Goal: Transaction & Acquisition: Purchase product/service

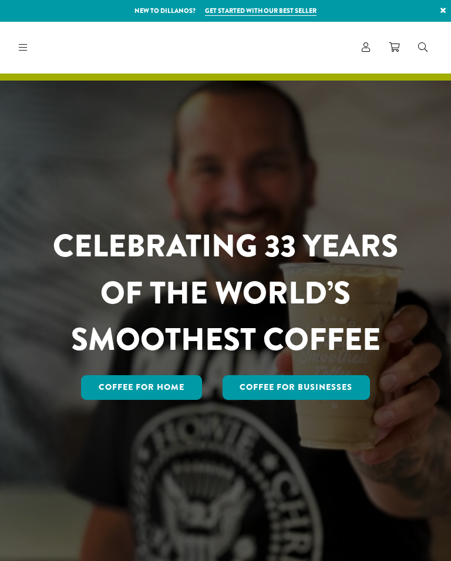
click at [148, 375] on link "Coffee for Home" at bounding box center [141, 387] width 121 height 25
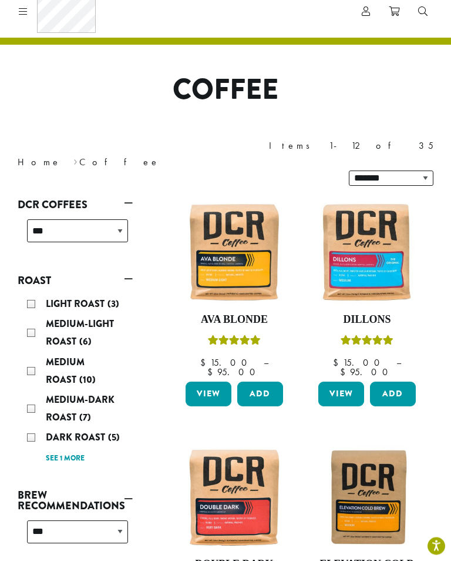
scroll to position [38, 0]
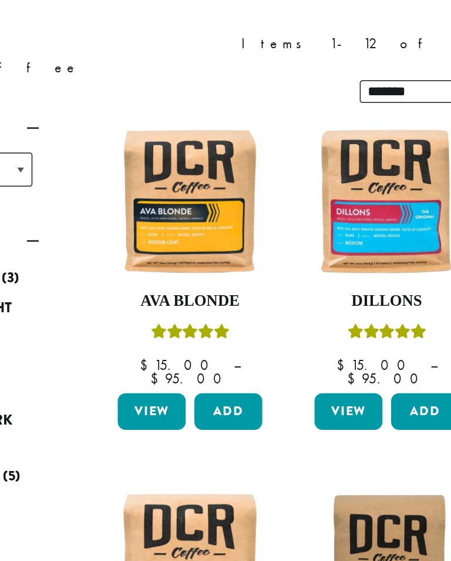
click at [186, 379] on link "View" at bounding box center [209, 391] width 46 height 25
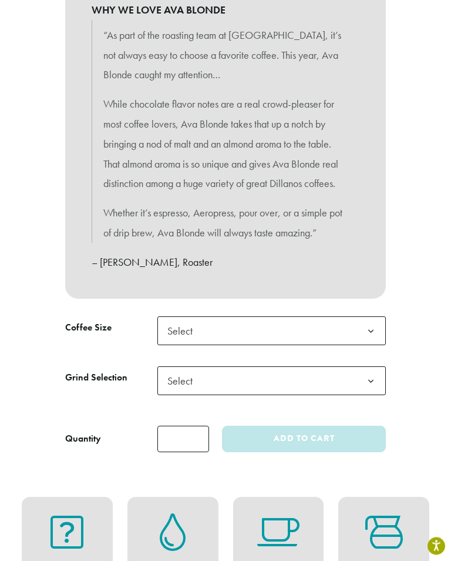
scroll to position [597, 0]
click at [373, 324] on b at bounding box center [371, 330] width 29 height 29
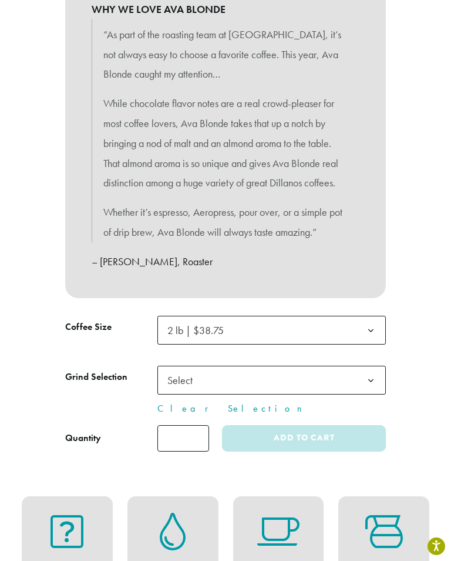
click at [180, 373] on span "Select" at bounding box center [184, 379] width 42 height 23
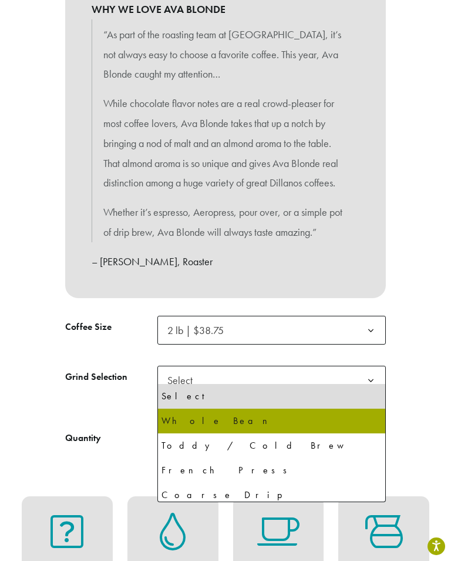
select select "**********"
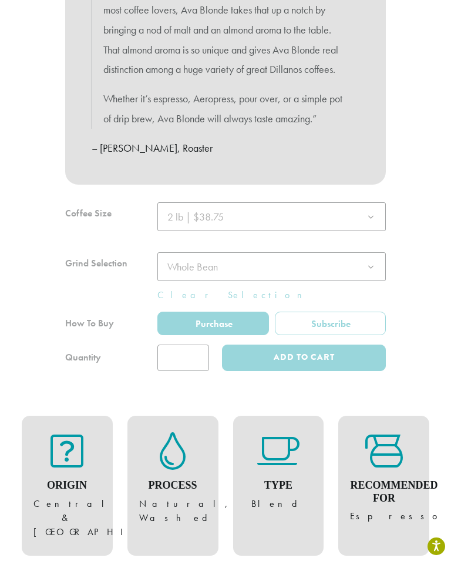
scroll to position [712, 0]
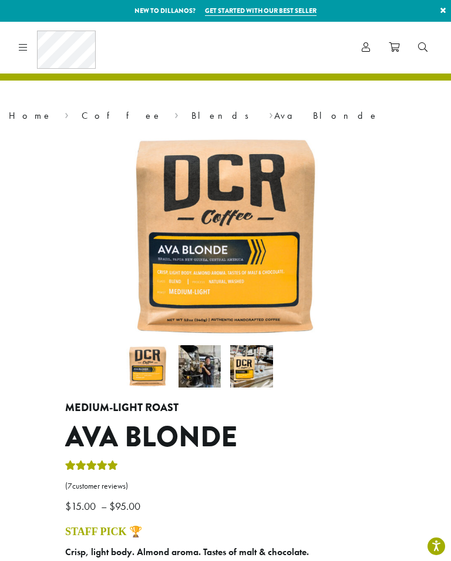
click at [26, 50] on icon at bounding box center [23, 46] width 9 height 9
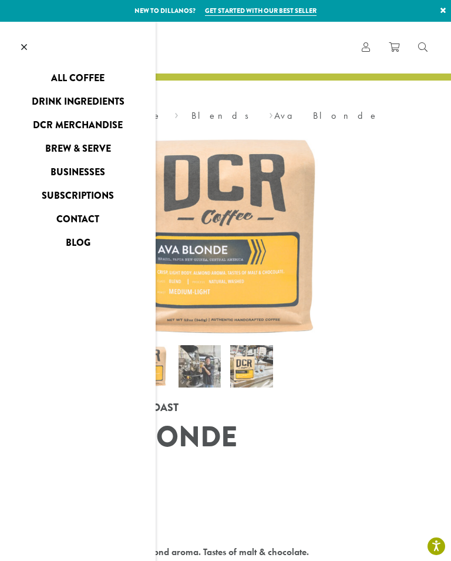
click at [71, 126] on link "DCR Merchandise" at bounding box center [78, 125] width 156 height 19
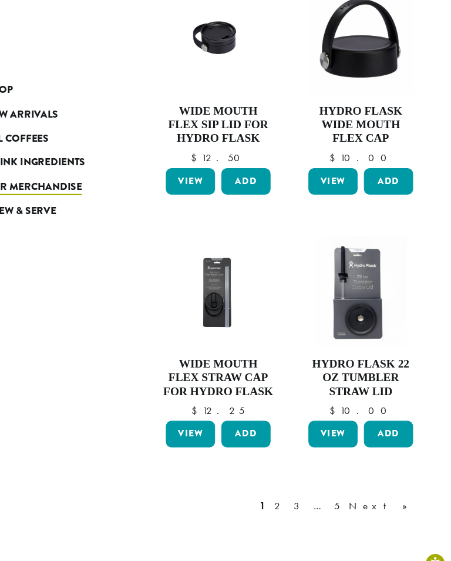
scroll to position [1157, 0]
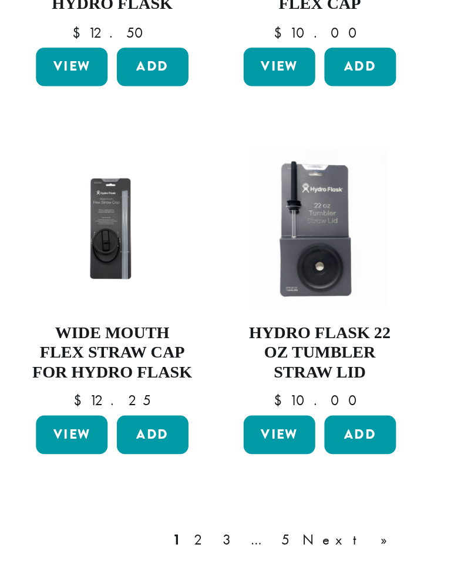
click at [284, 450] on link "2" at bounding box center [291, 457] width 15 height 14
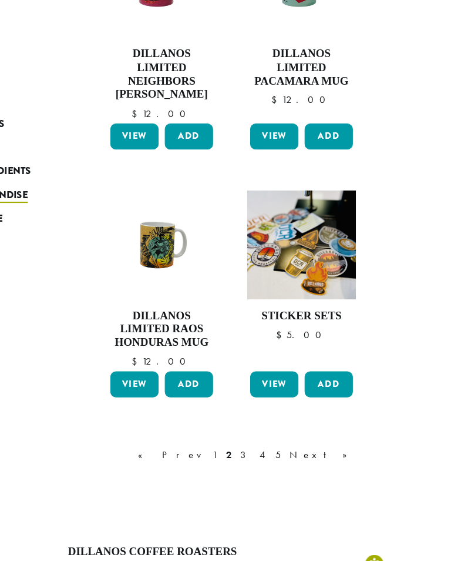
scroll to position [1236, 0]
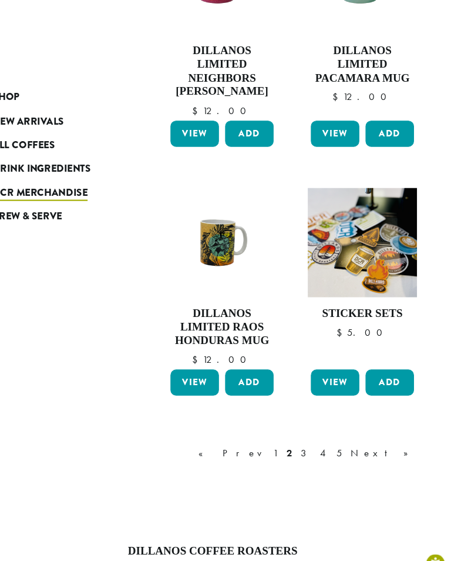
click at [321, 435] on link "3" at bounding box center [314, 442] width 15 height 14
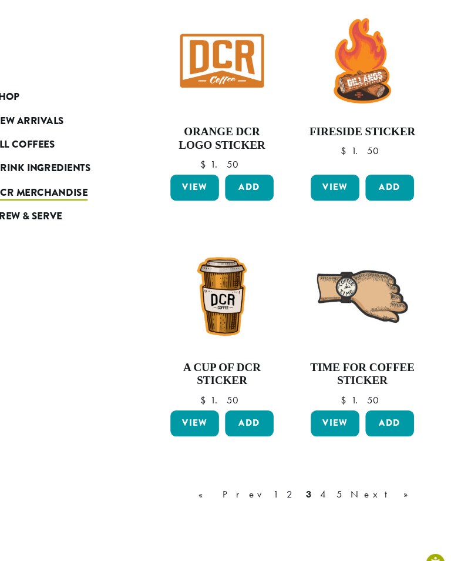
scroll to position [1148, 0]
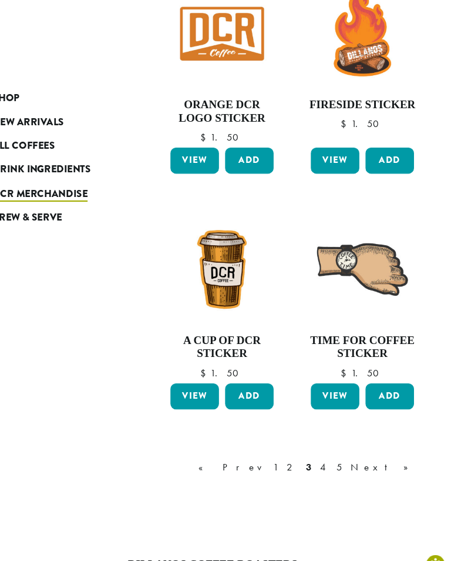
click at [337, 447] on link "4" at bounding box center [331, 454] width 12 height 14
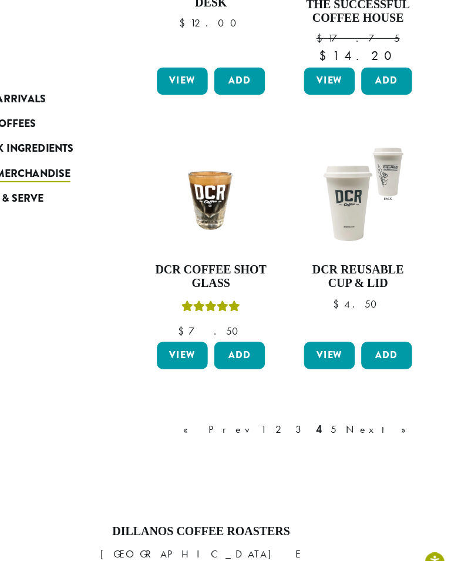
scroll to position [1257, 0]
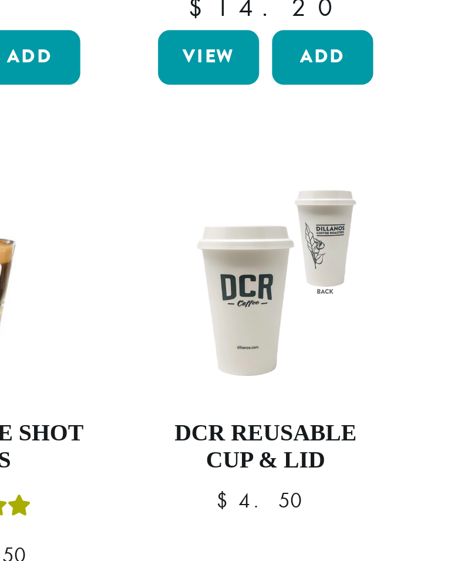
click at [316, 276] on h4 "DCR Reusable Cup & Lid" at bounding box center [367, 288] width 103 height 25
click at [319, 347] on link "View" at bounding box center [342, 359] width 46 height 25
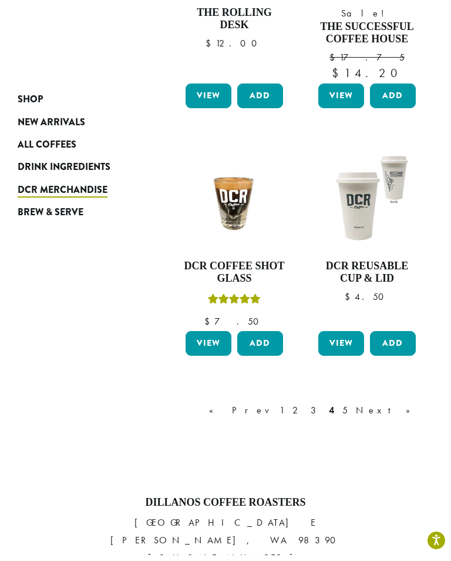
scroll to position [1289, 0]
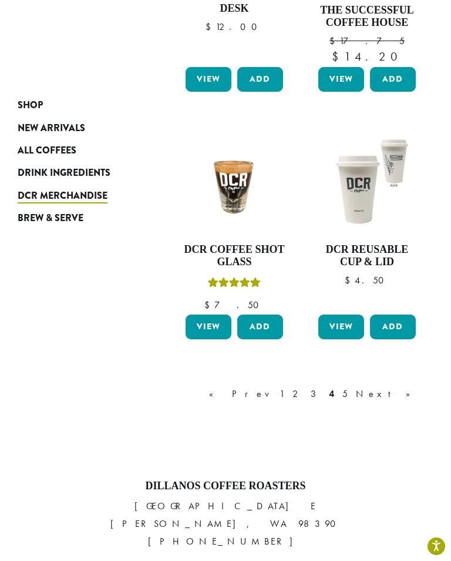
click at [350, 387] on link "5" at bounding box center [345, 394] width 10 height 14
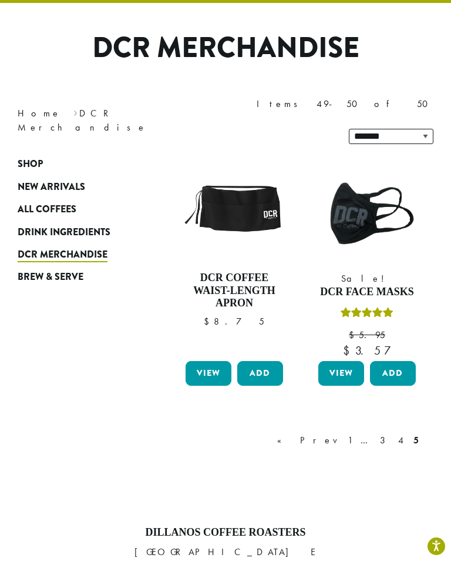
scroll to position [72, 0]
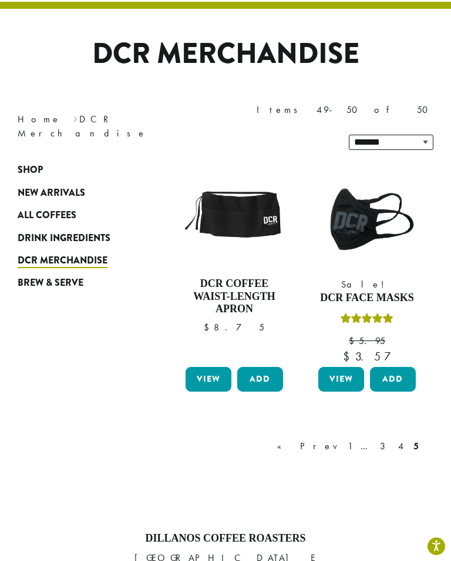
click at [355, 439] on link "1" at bounding box center [350, 446] width 9 height 14
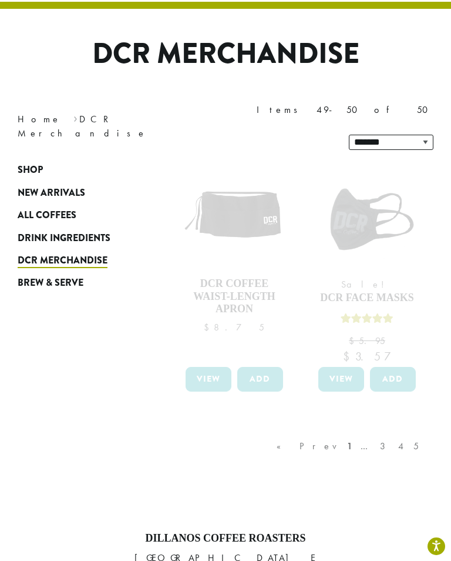
click at [66, 276] on span "Brew & Serve" at bounding box center [51, 283] width 66 height 15
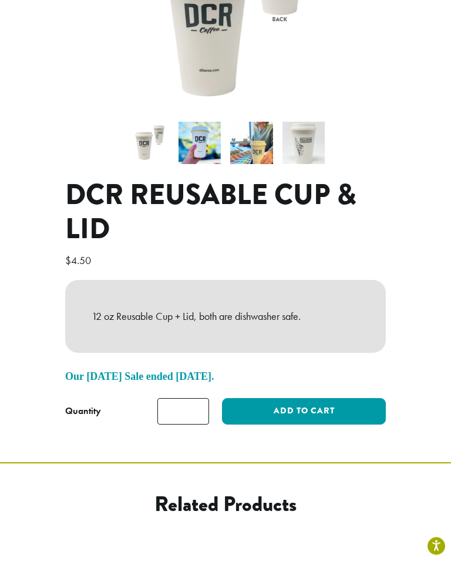
scroll to position [239, 0]
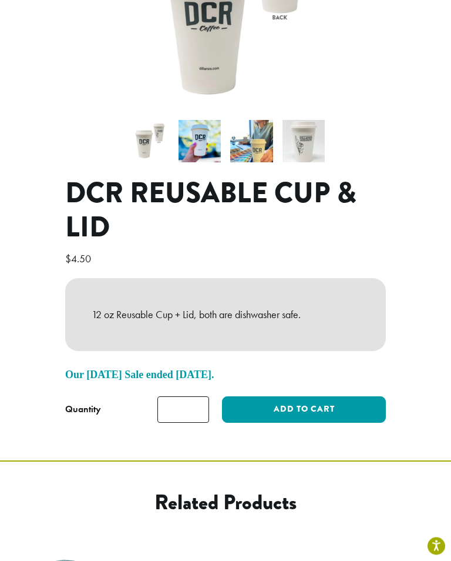
click at [300, 397] on button "Add to cart" at bounding box center [304, 410] width 164 height 26
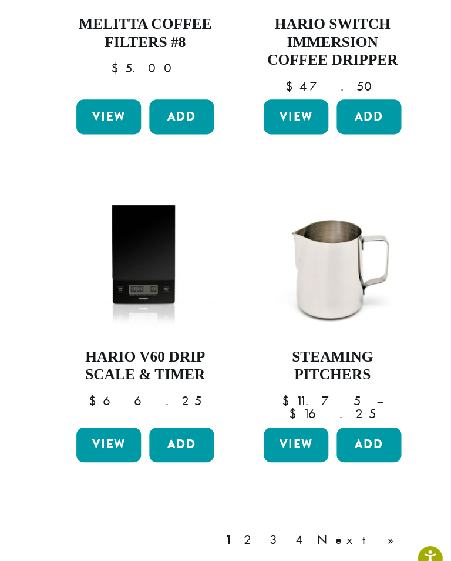
scroll to position [1152, 0]
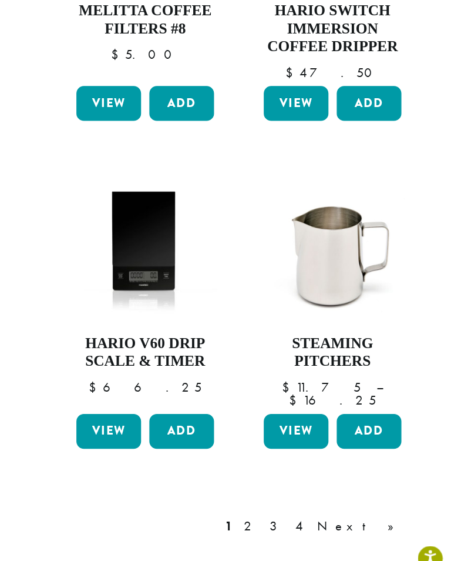
click at [302, 516] on link "2" at bounding box center [309, 523] width 15 height 14
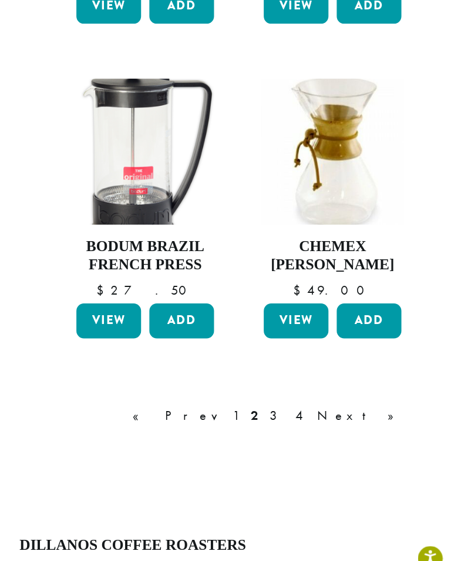
scroll to position [1170, 0]
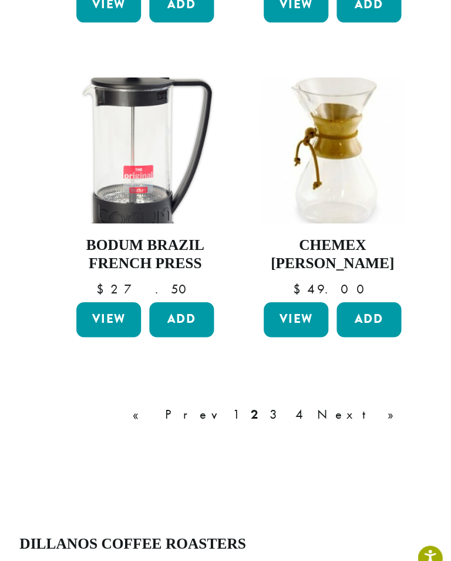
click at [320, 437] on link "3" at bounding box center [327, 444] width 15 height 14
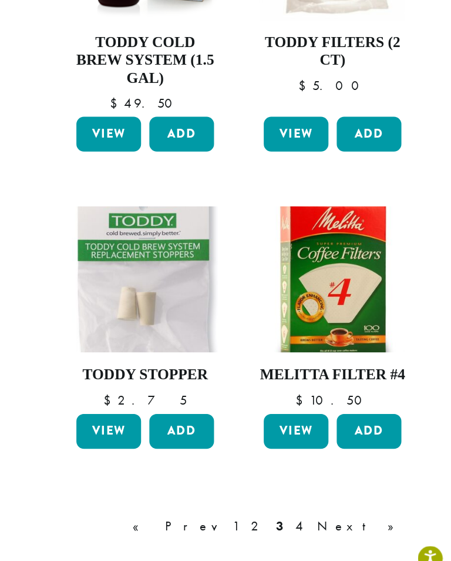
scroll to position [1080, 0]
click at [339, 515] on link "4" at bounding box center [345, 522] width 12 height 14
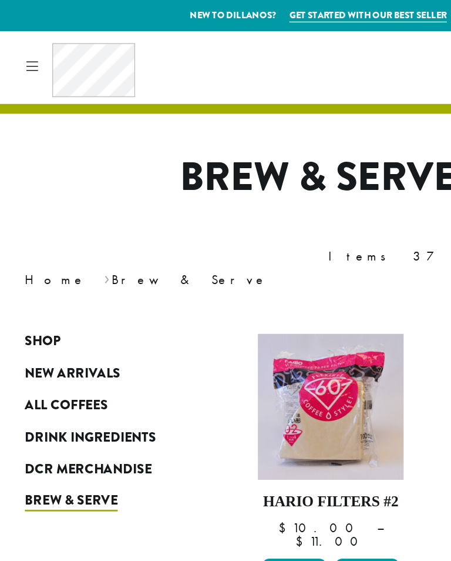
click at [45, 280] on span "All Coffees" at bounding box center [47, 287] width 59 height 15
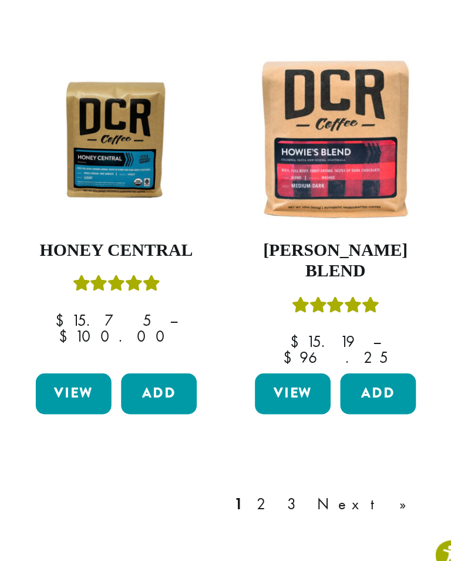
scroll to position [1280, 0]
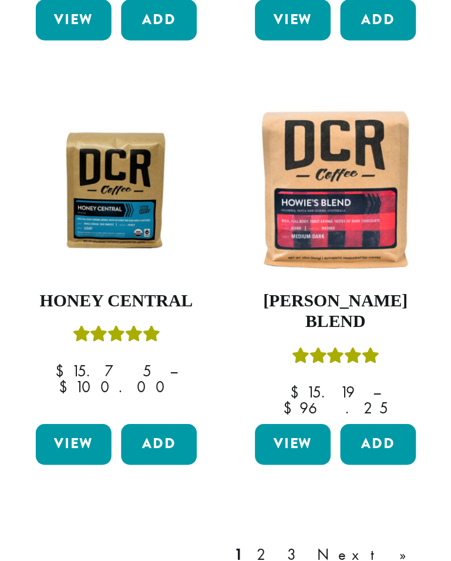
click at [317, 494] on link "2" at bounding box center [324, 501] width 15 height 14
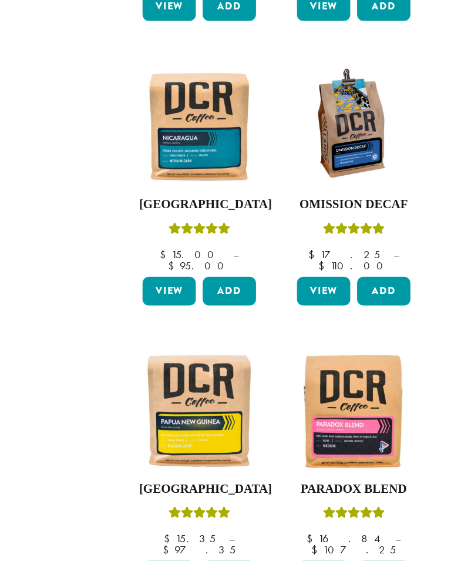
scroll to position [1169, 0]
click at [183, 301] on img at bounding box center [234, 352] width 103 height 103
click at [186, 482] on link "View" at bounding box center [209, 494] width 46 height 25
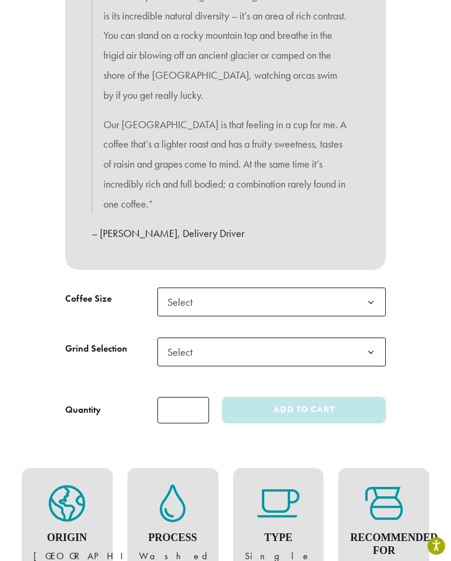
scroll to position [650, 0]
click at [373, 288] on b at bounding box center [371, 302] width 29 height 29
click at [188, 340] on span "Select" at bounding box center [184, 351] width 42 height 23
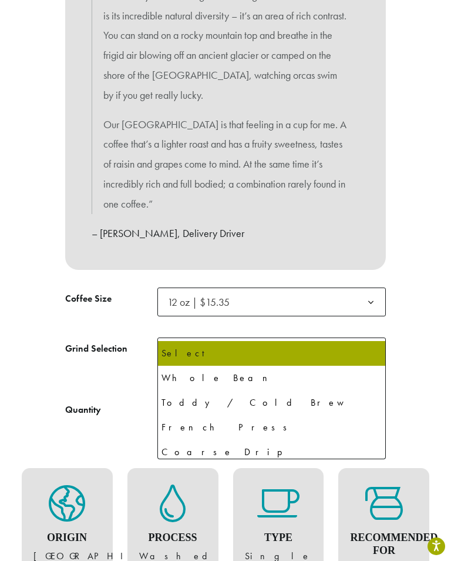
select select "*********"
select select "**********"
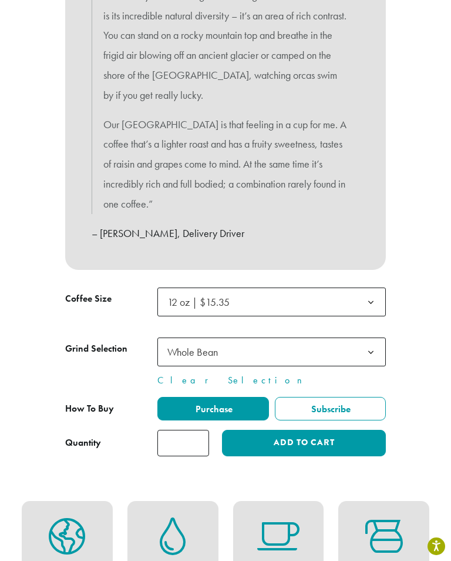
click at [289, 430] on button "Add to cart" at bounding box center [304, 443] width 164 height 26
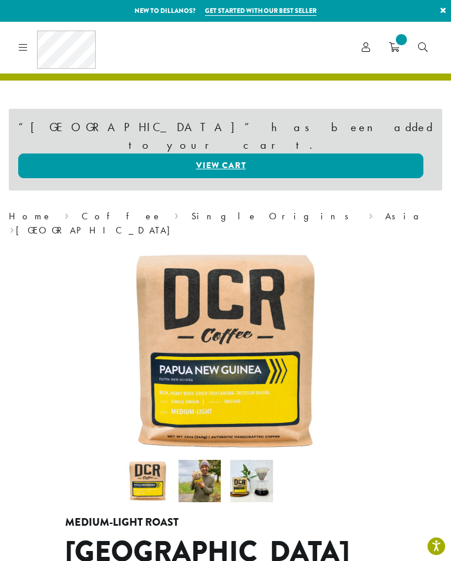
click at [222, 153] on link "View cart" at bounding box center [221, 165] width 406 height 25
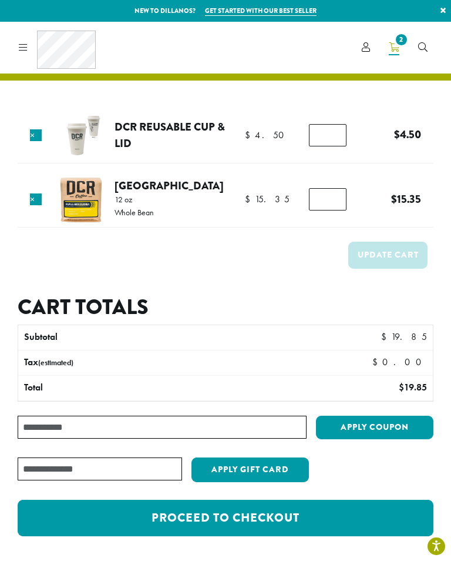
click at [25, 48] on icon at bounding box center [23, 46] width 9 height 9
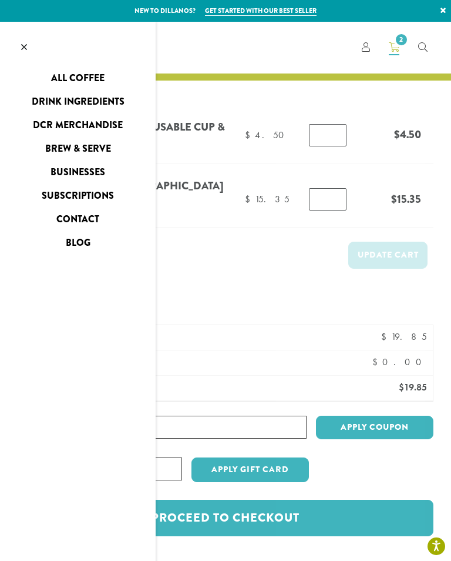
click at [71, 82] on link "All Coffee" at bounding box center [78, 78] width 156 height 19
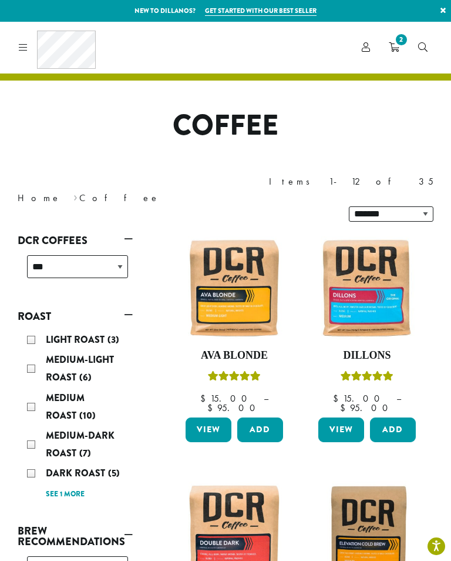
click at [221, 256] on img at bounding box center [234, 287] width 103 height 103
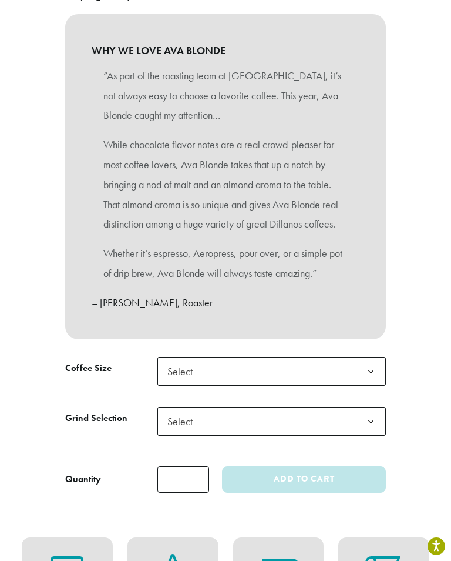
scroll to position [562, 0]
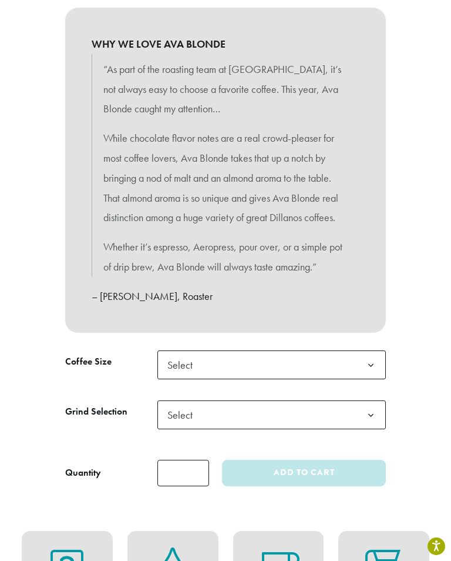
click at [186, 357] on span "Select" at bounding box center [184, 364] width 42 height 23
click at [192, 408] on span "Select" at bounding box center [184, 414] width 42 height 23
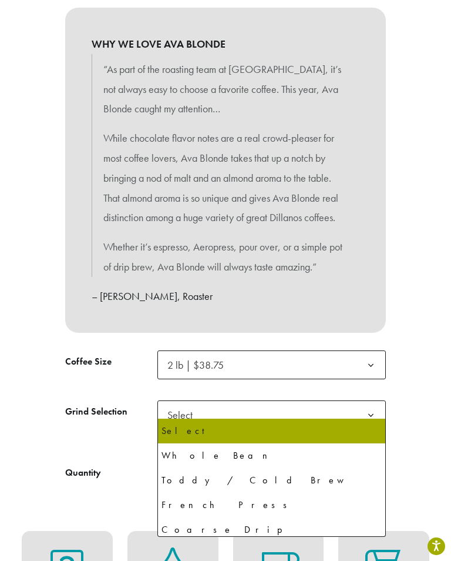
select select "**********"
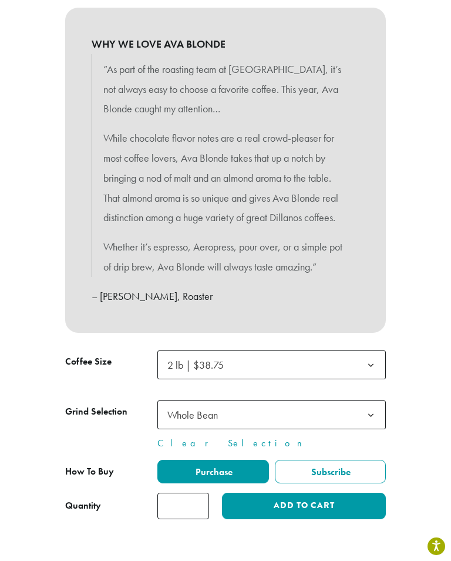
click at [297, 494] on button "Add to cart" at bounding box center [304, 506] width 164 height 26
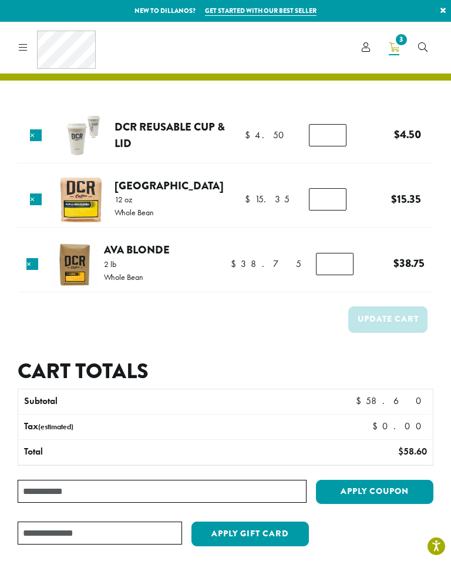
click at [236, 14] on link "Get started with our best seller" at bounding box center [261, 11] width 112 height 10
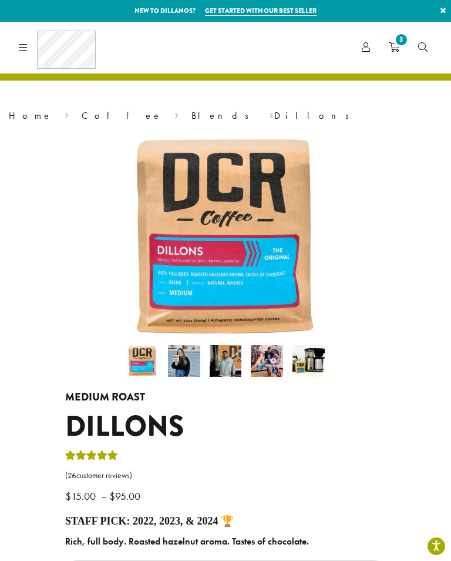
click at [394, 39] on span "3" at bounding box center [402, 40] width 16 height 16
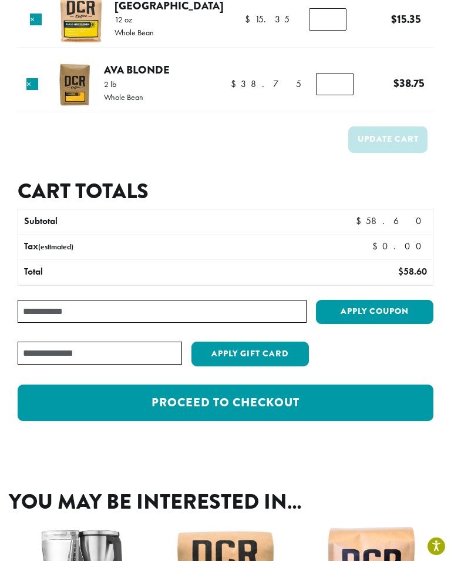
scroll to position [187, 0]
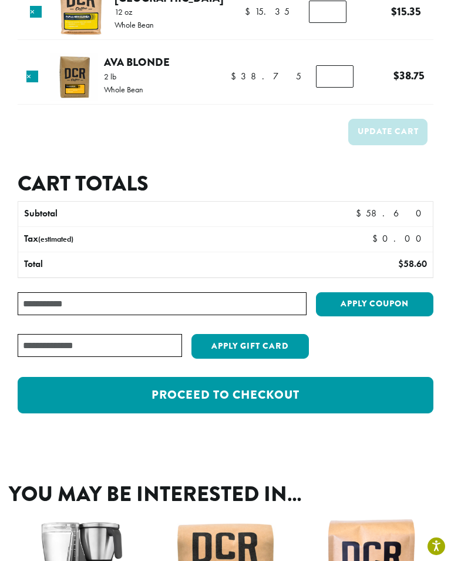
click at [239, 393] on link "Proceed to checkout" at bounding box center [226, 395] width 416 height 36
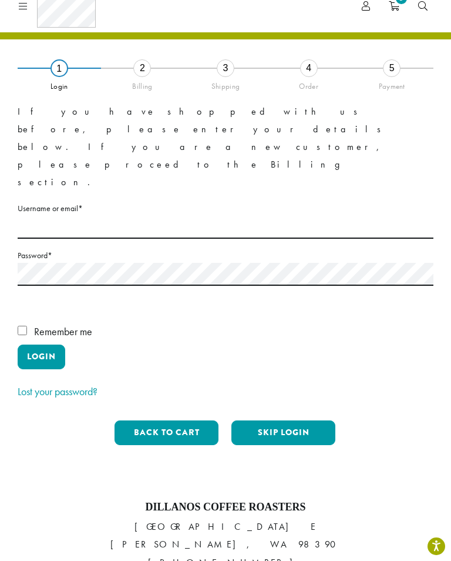
scroll to position [42, 0]
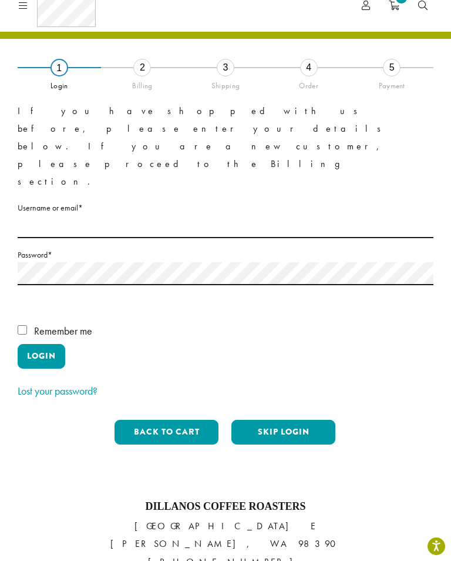
click at [304, 420] on button "Skip Login" at bounding box center [284, 432] width 104 height 25
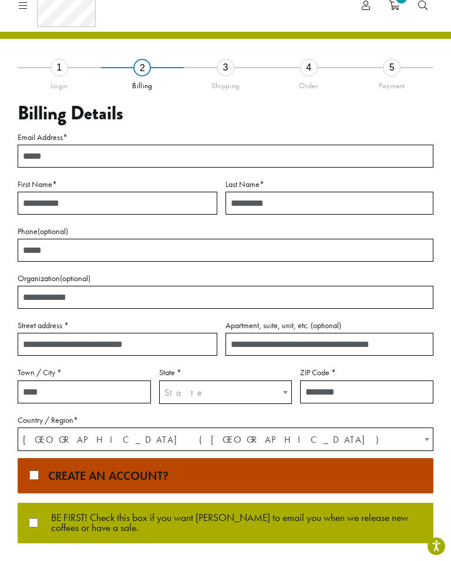
click at [44, 148] on input "Email Address *" at bounding box center [226, 156] width 416 height 23
type input "**********"
click at [48, 192] on input "First Name *" at bounding box center [118, 203] width 200 height 23
type input "****"
click at [250, 195] on input "Last Name *" at bounding box center [330, 203] width 208 height 23
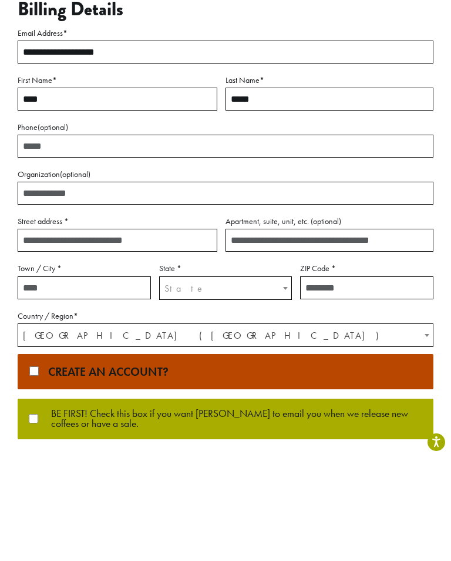
type input "*****"
click at [39, 333] on input "Street address *" at bounding box center [118, 344] width 200 height 23
type input "**********"
click at [38, 380] on input "Town / City *" at bounding box center [84, 391] width 133 height 23
type input "******"
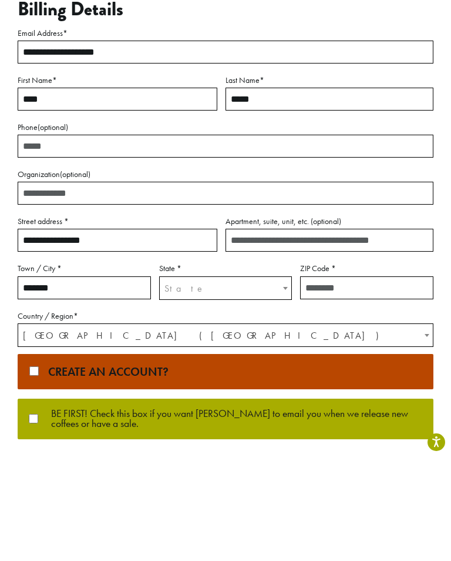
click at [191, 381] on span "State" at bounding box center [226, 392] width 132 height 23
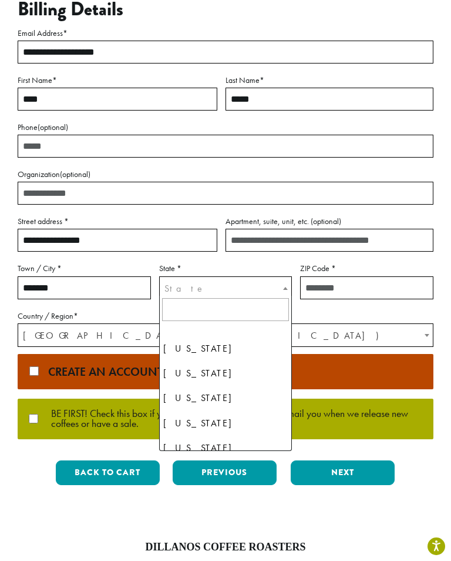
scroll to position [51, 0]
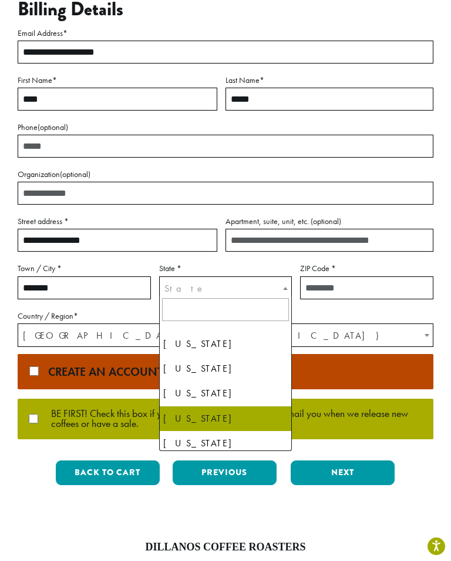
select select "**"
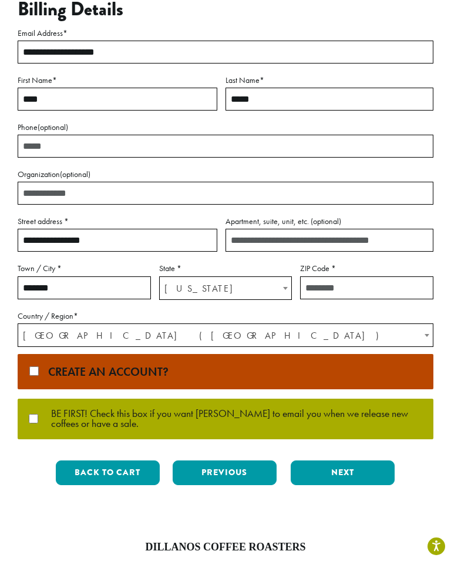
click at [333, 282] on input "ZIP Code *" at bounding box center [366, 287] width 133 height 23
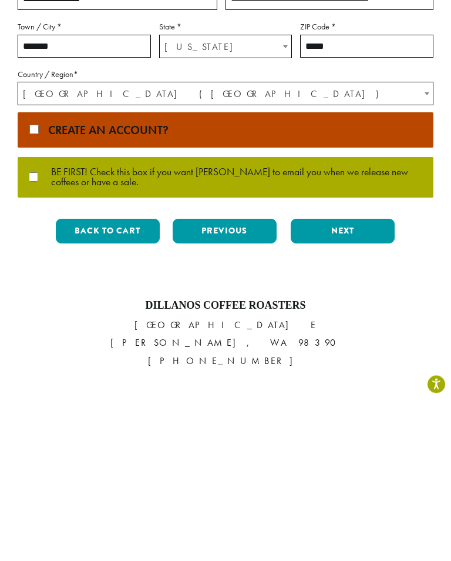
scroll to position [227, 0]
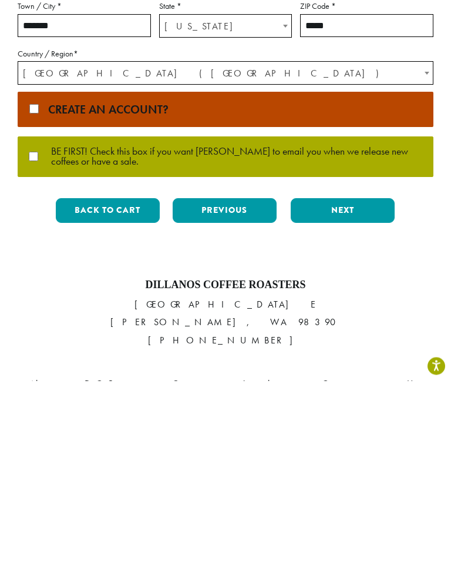
type input "*****"
click at [352, 378] on button "Next" at bounding box center [343, 390] width 104 height 25
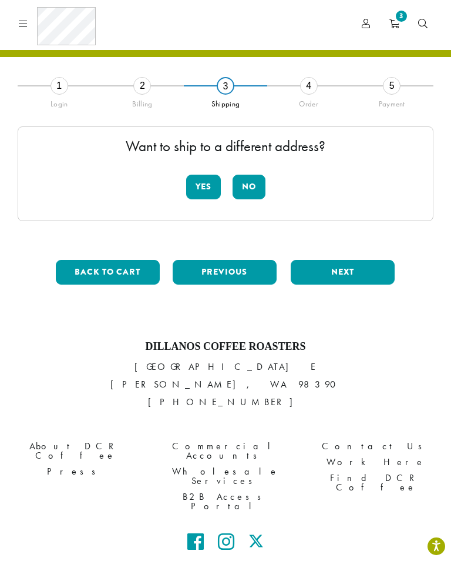
scroll to position [23, 0]
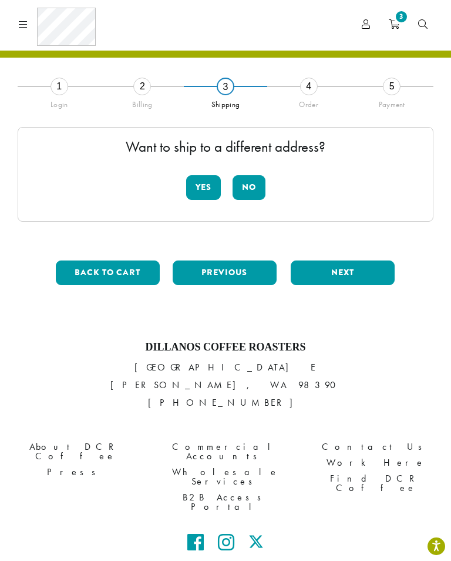
click at [256, 177] on button "No" at bounding box center [249, 187] width 33 height 25
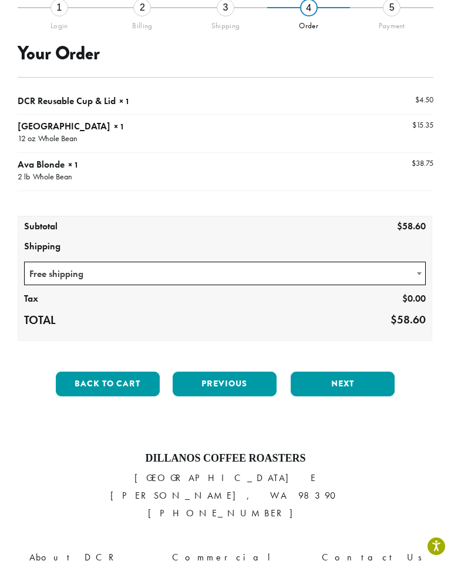
scroll to position [103, 0]
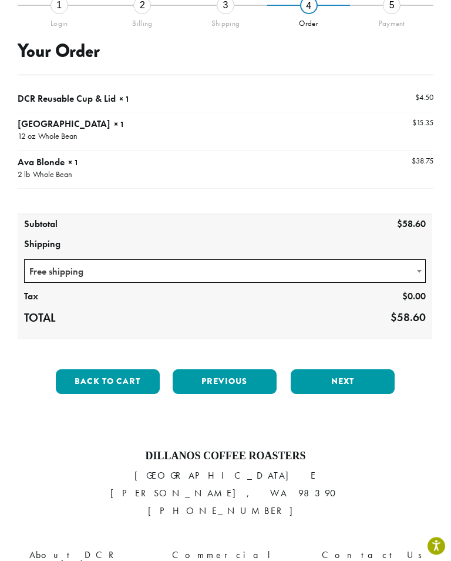
click at [358, 373] on button "Next" at bounding box center [343, 382] width 104 height 25
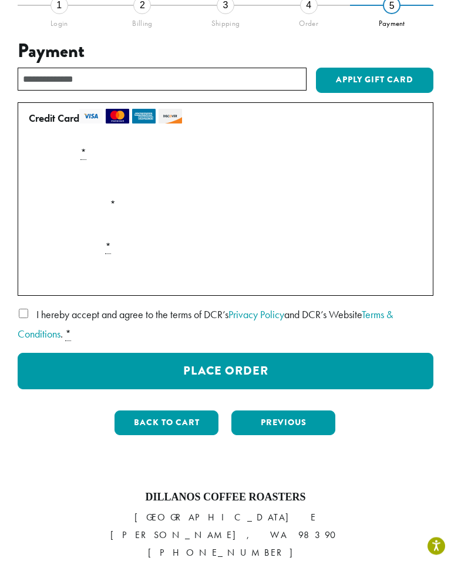
click at [217, 366] on button "Place Order" at bounding box center [226, 371] width 416 height 36
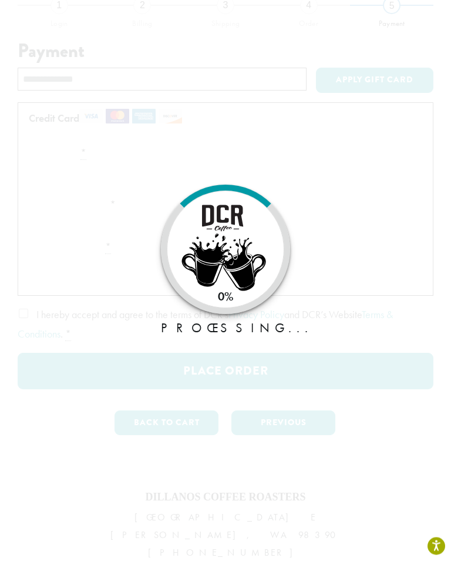
scroll to position [104, 0]
